Goal: Check status: Check status

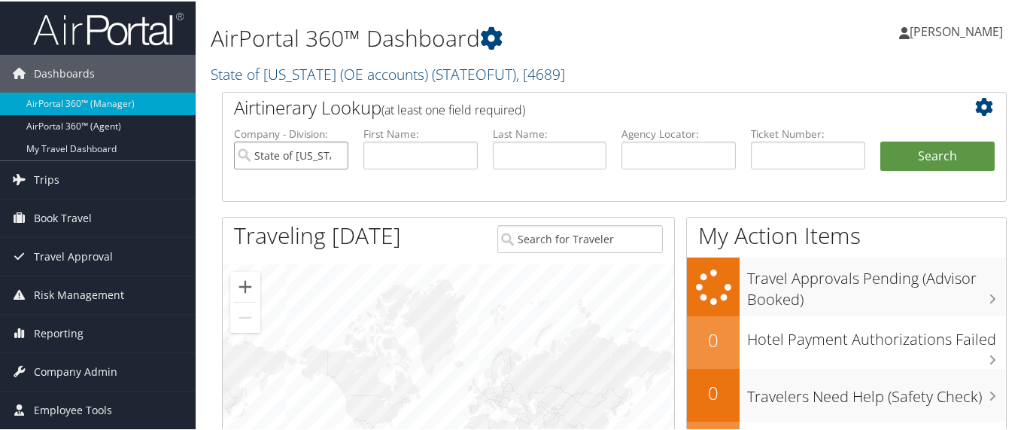
click at [333, 152] on input "State of [US_STATE] (OE accounts)" at bounding box center [291, 154] width 114 height 28
click at [772, 153] on input "text" at bounding box center [808, 154] width 114 height 28
click at [762, 152] on input "text" at bounding box center [808, 154] width 114 height 28
paste input "8900897619035"
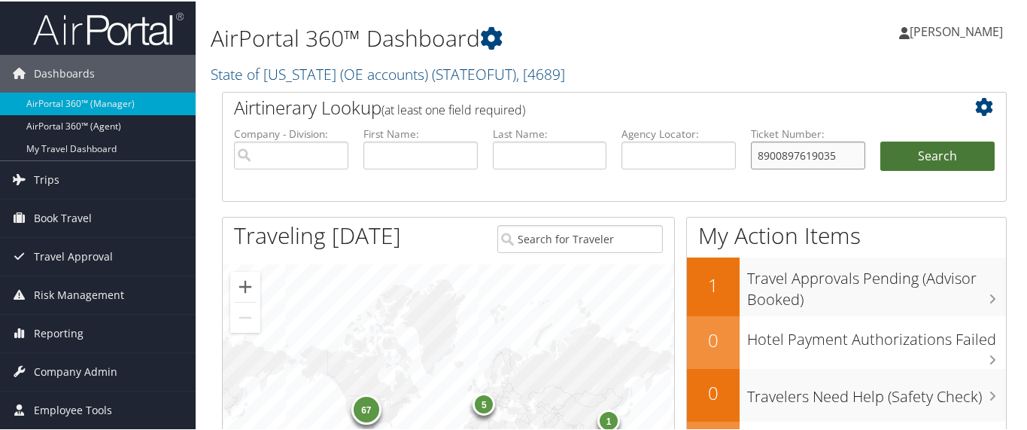
type input "8900897619035"
click at [899, 152] on button "Search" at bounding box center [937, 155] width 114 height 30
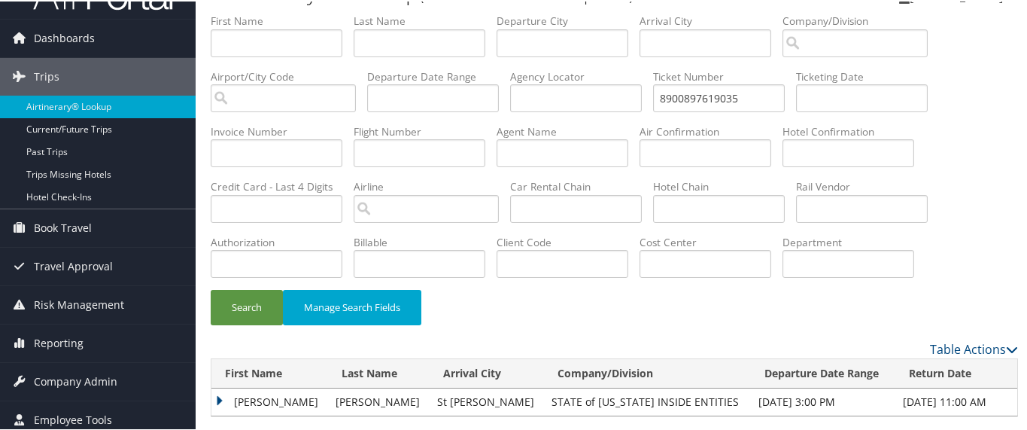
scroll to position [54, 0]
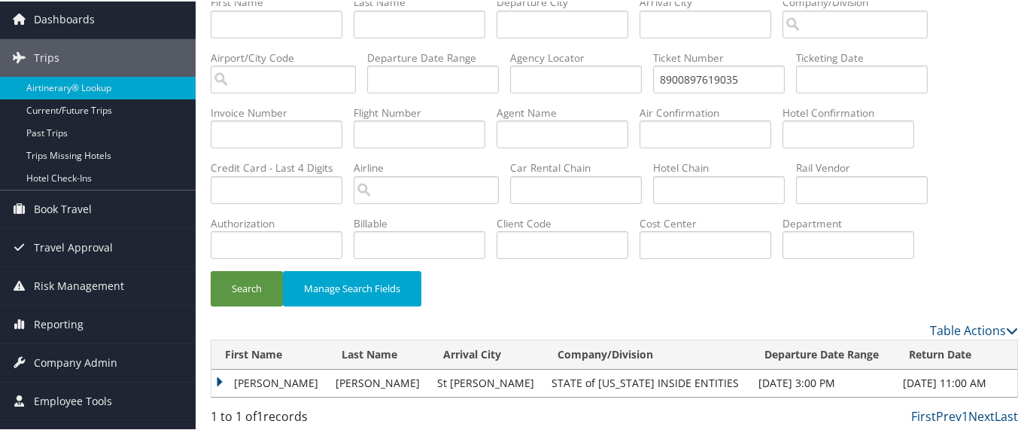
click at [220, 374] on td "[PERSON_NAME]" at bounding box center [269, 381] width 117 height 27
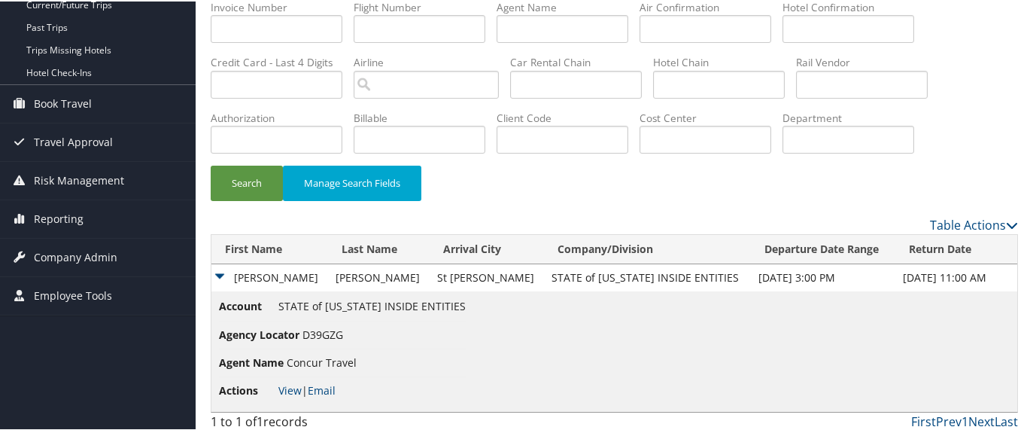
scroll to position [163, 0]
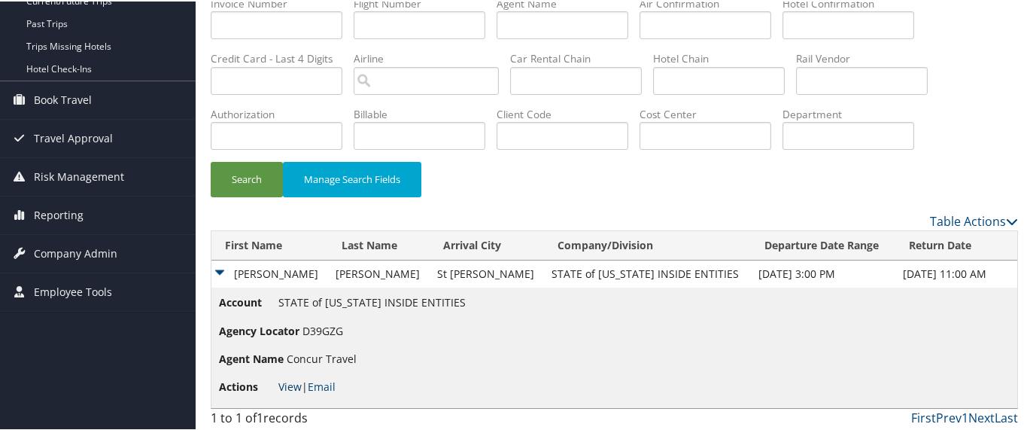
click at [291, 383] on link "View" at bounding box center [289, 385] width 23 height 14
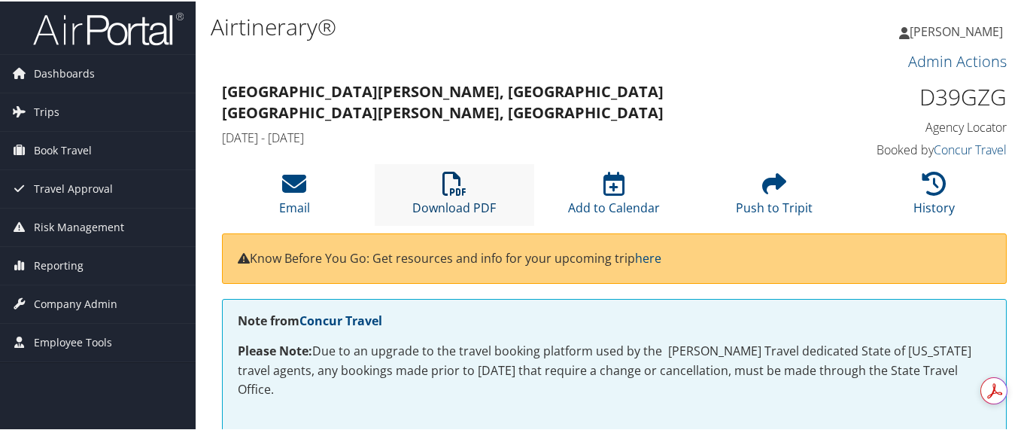
click at [451, 183] on icon at bounding box center [454, 182] width 24 height 24
